Goal: Download file/media

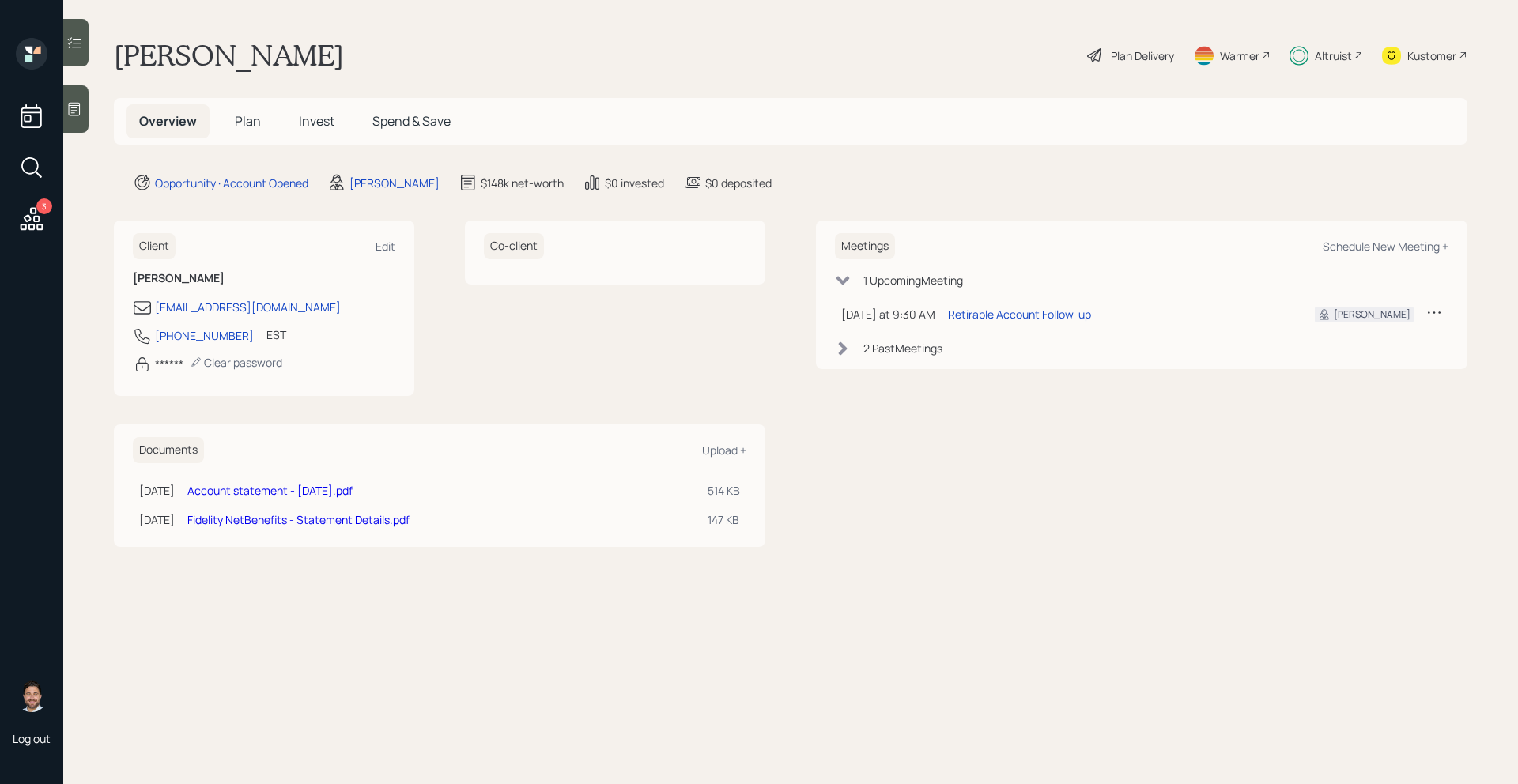
click at [287, 495] on link "Account statement - [DATE].pdf" at bounding box center [270, 491] width 165 height 15
click at [310, 488] on link "Account statement - [DATE].pdf" at bounding box center [270, 491] width 165 height 15
